Goal: Transaction & Acquisition: Purchase product/service

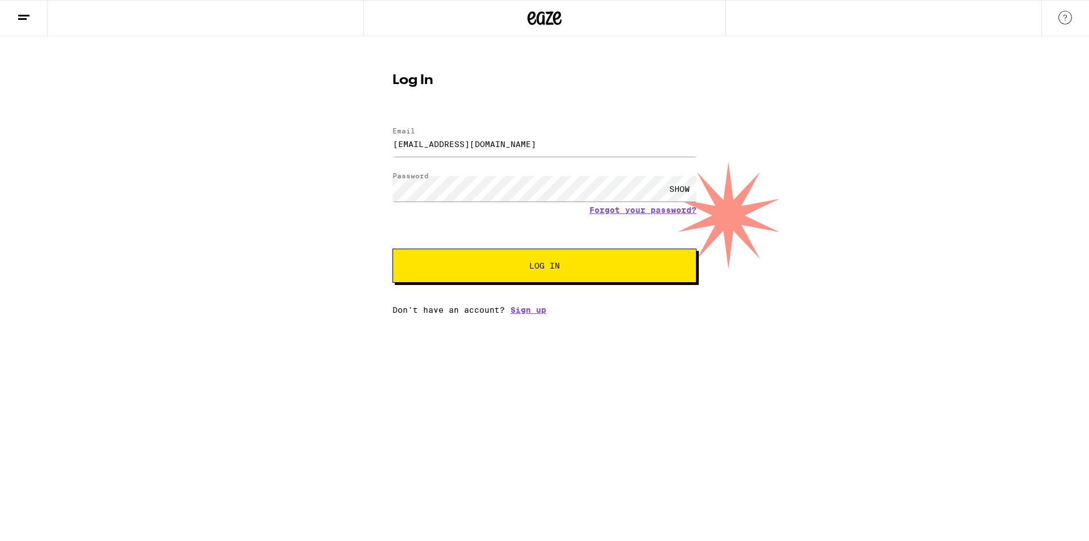
drag, startPoint x: 0, startPoint y: 0, endPoint x: 299, endPoint y: 183, distance: 351.1
click at [299, 183] on div "Log In Email Email [EMAIL_ADDRESS][DOMAIN_NAME] Password Password SHOW Forgot y…" at bounding box center [544, 175] width 1089 height 278
click at [680, 187] on div "SHOW" at bounding box center [679, 189] width 34 height 26
click at [571, 269] on span "Log In" at bounding box center [544, 265] width 212 height 8
